Goal: Complete application form: Complete application form

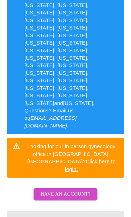
click at [98, 211] on input "Legal First Name" at bounding box center [65, 221] width 117 height 20
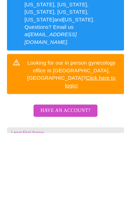
type input "[PERSON_NAME]"
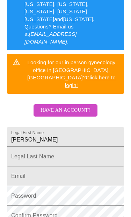
click at [79, 106] on span "Have an account?" at bounding box center [66, 110] width 50 height 9
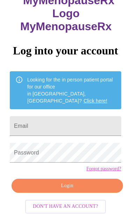
scroll to position [30, 0]
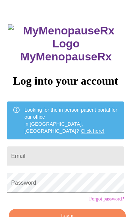
click at [93, 146] on input "Email" at bounding box center [65, 156] width 117 height 20
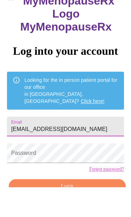
type input "[EMAIL_ADDRESS][DOMAIN_NAME]"
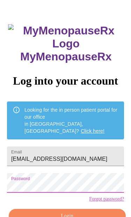
scroll to position [42, 0]
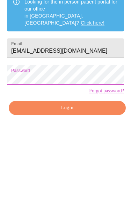
click at [104, 199] on span "Login" at bounding box center [67, 203] width 101 height 9
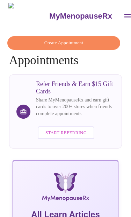
click at [124, 12] on icon "open drawer" at bounding box center [128, 16] width 8 height 8
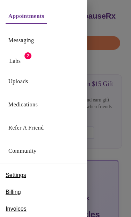
click at [21, 59] on link "Labs" at bounding box center [15, 61] width 12 height 10
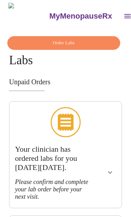
click at [115, 168] on icon "show more" at bounding box center [110, 172] width 8 height 8
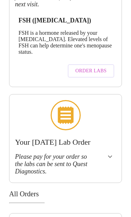
scroll to position [208, 0]
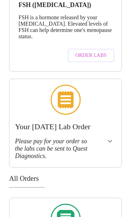
click at [118, 133] on button "show more" at bounding box center [110, 141] width 17 height 17
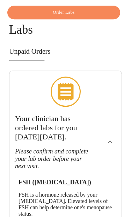
scroll to position [0, 0]
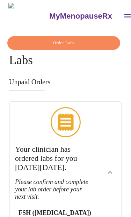
click at [124, 12] on icon "open drawer" at bounding box center [128, 16] width 8 height 8
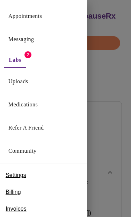
click at [42, 14] on link "Appointments" at bounding box center [25, 16] width 34 height 10
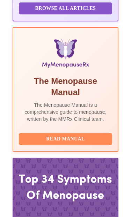
scroll to position [295, 0]
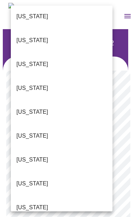
scroll to position [95, 0]
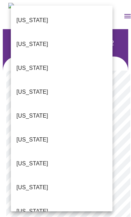
click at [79, 199] on li "[US_STATE]" at bounding box center [62, 211] width 102 height 24
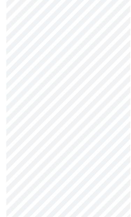
scroll to position [93, 0]
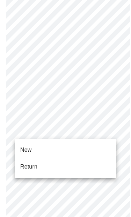
click at [73, 164] on li "Return" at bounding box center [66, 166] width 102 height 17
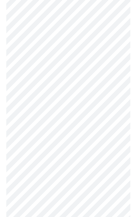
scroll to position [235, 0]
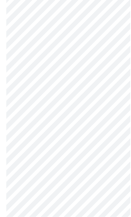
click at [102, 151] on body "MyMenopauseRx Intake Questions 2 / 12" at bounding box center [66, 200] width 126 height 1144
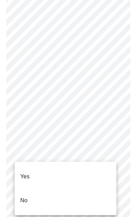
scroll to position [375, 0]
click at [74, 171] on li "Yes" at bounding box center [66, 176] width 102 height 24
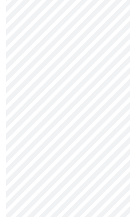
click at [104, 178] on body "MyMenopauseRx Intake Questions 2 / 12" at bounding box center [66, 150] width 126 height 1140
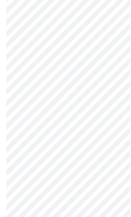
scroll to position [514, 0]
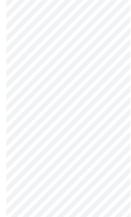
click at [104, 177] on body "MyMenopauseRx Intake Questions 2 / 12" at bounding box center [66, 4] width 126 height 1136
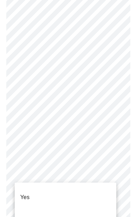
click at [61, 212] on li "No" at bounding box center [66, 221] width 102 height 24
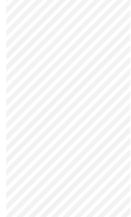
scroll to position [97, 0]
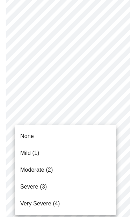
click at [37, 152] on span "Mild (1)" at bounding box center [29, 153] width 19 height 8
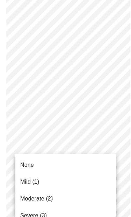
click at [41, 179] on li "Mild (1)" at bounding box center [66, 181] width 102 height 17
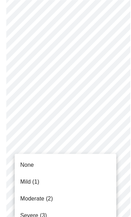
scroll to position [201, 0]
click at [53, 198] on span "Moderate (2)" at bounding box center [36, 198] width 33 height 8
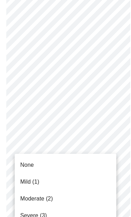
click at [58, 178] on li "Mild (1)" at bounding box center [66, 181] width 102 height 17
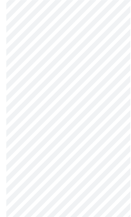
scroll to position [347, 0]
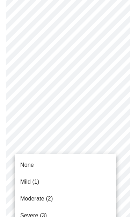
click at [53, 194] on li "Moderate (2)" at bounding box center [66, 198] width 102 height 17
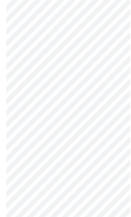
click at [110, 102] on body "MyMenopauseRx Intake Questions 3 / 12" at bounding box center [66, 177] width 126 height 1172
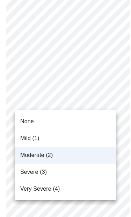
click at [49, 134] on li "Mild (1)" at bounding box center [66, 138] width 102 height 17
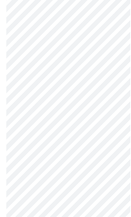
click at [105, 159] on body "MyMenopauseRx Intake Questions 3 / 12" at bounding box center [66, 177] width 126 height 1172
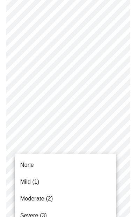
click at [57, 199] on li "Moderate (2)" at bounding box center [66, 198] width 102 height 17
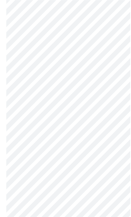
click at [109, 167] on body "MyMenopauseRx Intake Questions 3 / 12" at bounding box center [66, 94] width 126 height 1162
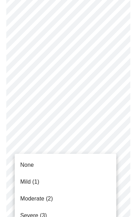
click at [57, 197] on li "Moderate (2)" at bounding box center [66, 198] width 102 height 17
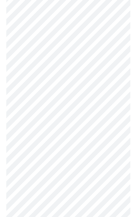
scroll to position [555, 0]
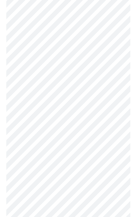
click at [108, 172] on body "MyMenopauseRx Intake Questions 3 / 12" at bounding box center [66, 24] width 126 height 1153
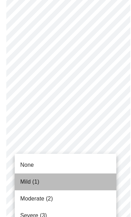
click at [69, 177] on li "Mild (1)" at bounding box center [66, 181] width 102 height 17
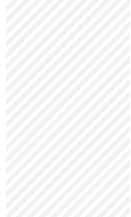
scroll to position [636, 0]
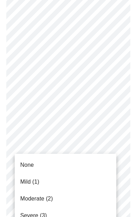
click at [71, 179] on li "Mild (1)" at bounding box center [66, 181] width 102 height 17
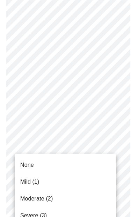
scroll to position [719, 0]
click at [77, 164] on li "None" at bounding box center [66, 164] width 102 height 17
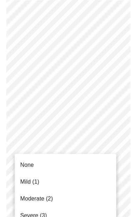
scroll to position [791, 0]
click at [66, 180] on li "Mild (1)" at bounding box center [66, 181] width 102 height 17
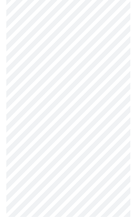
scroll to position [405, 0]
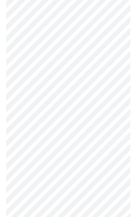
click at [101, 163] on body "MyMenopauseRx Intake Questions 4 / 12" at bounding box center [66, 31] width 126 height 866
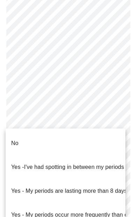
scroll to position [531, 0]
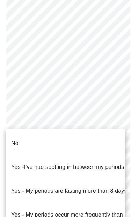
click at [83, 137] on li "No" at bounding box center [66, 143] width 120 height 24
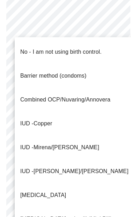
click at [96, 49] on p "No - I am not using birth control." at bounding box center [61, 52] width 82 height 8
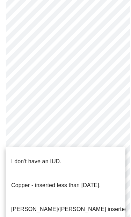
click at [60, 157] on p "I don't have an IUD." at bounding box center [36, 161] width 50 height 8
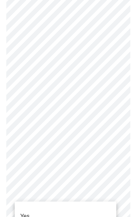
click at [77, 205] on li "Yes" at bounding box center [66, 216] width 102 height 24
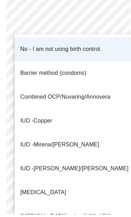
scroll to position [597, 0]
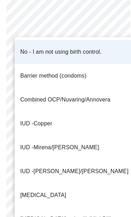
click at [129, 179] on div at bounding box center [65, 108] width 131 height 217
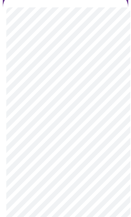
scroll to position [80, 0]
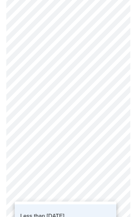
click at [111, 163] on div at bounding box center [65, 108] width 131 height 217
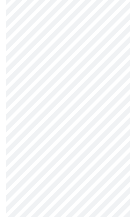
scroll to position [177, 0]
click at [108, 206] on body "MyMenopauseRx Intake Questions 5 / 12" at bounding box center [66, 200] width 126 height 749
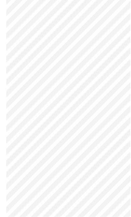
scroll to position [1854, 0]
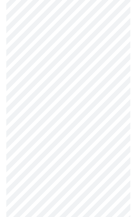
scroll to position [672, 0]
